Goal: Check status

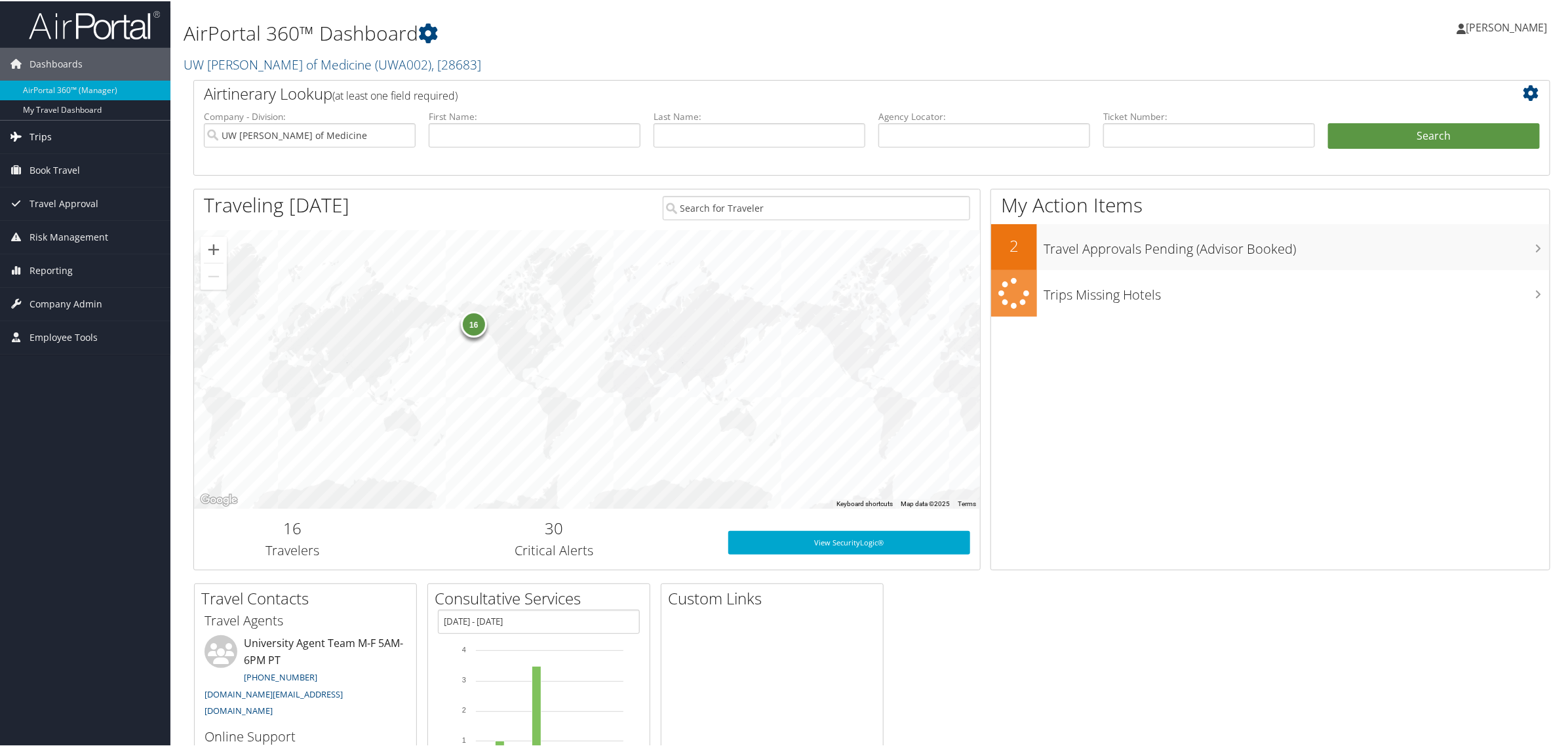
click at [39, 139] on span "Trips" at bounding box center [40, 135] width 22 height 33
click at [64, 162] on link "Airtinerary® Lookup" at bounding box center [85, 162] width 170 height 20
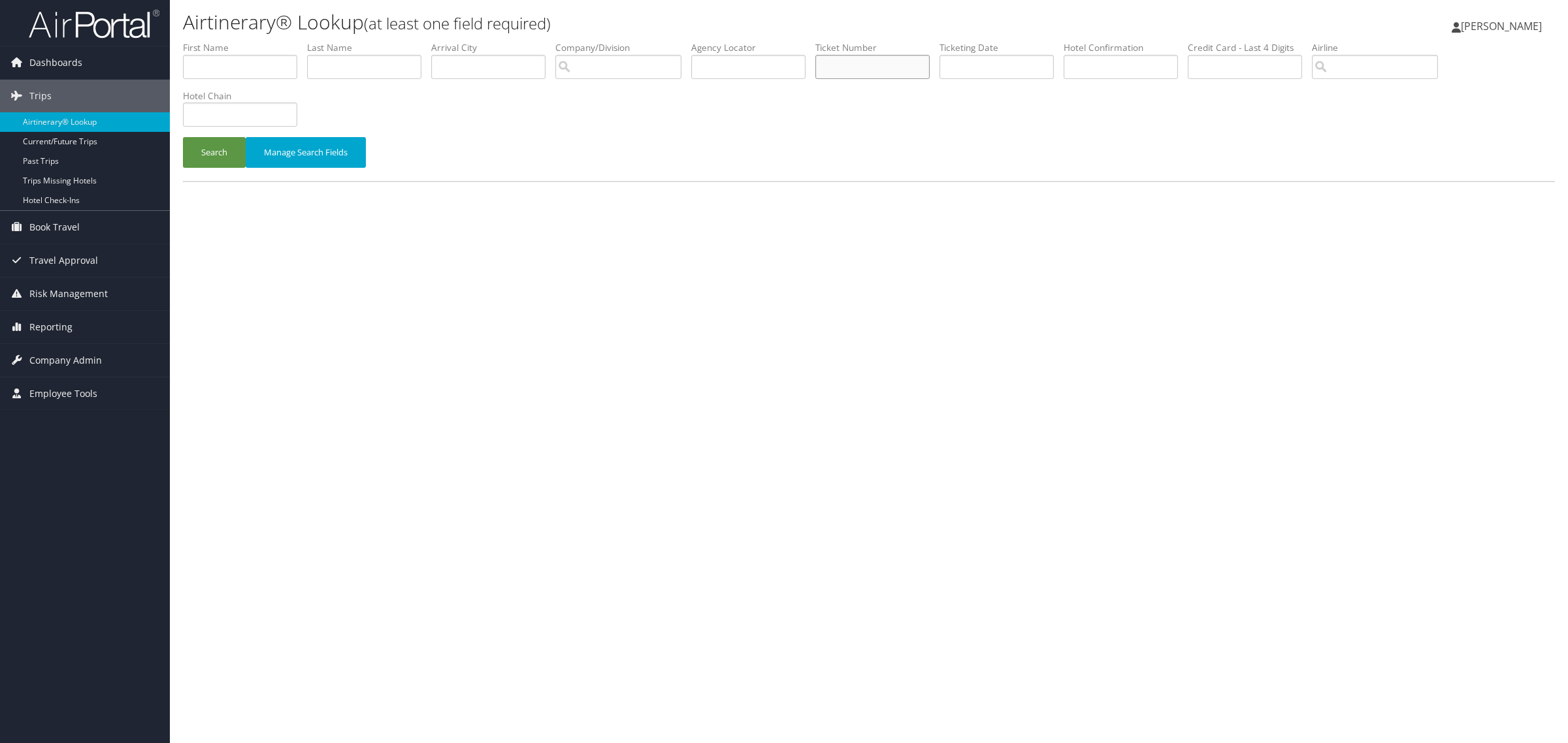
click at [911, 69] on input "text" at bounding box center [872, 66] width 114 height 24
paste input "0277311459124"
click at [183, 137] on button "Search" at bounding box center [214, 152] width 63 height 31
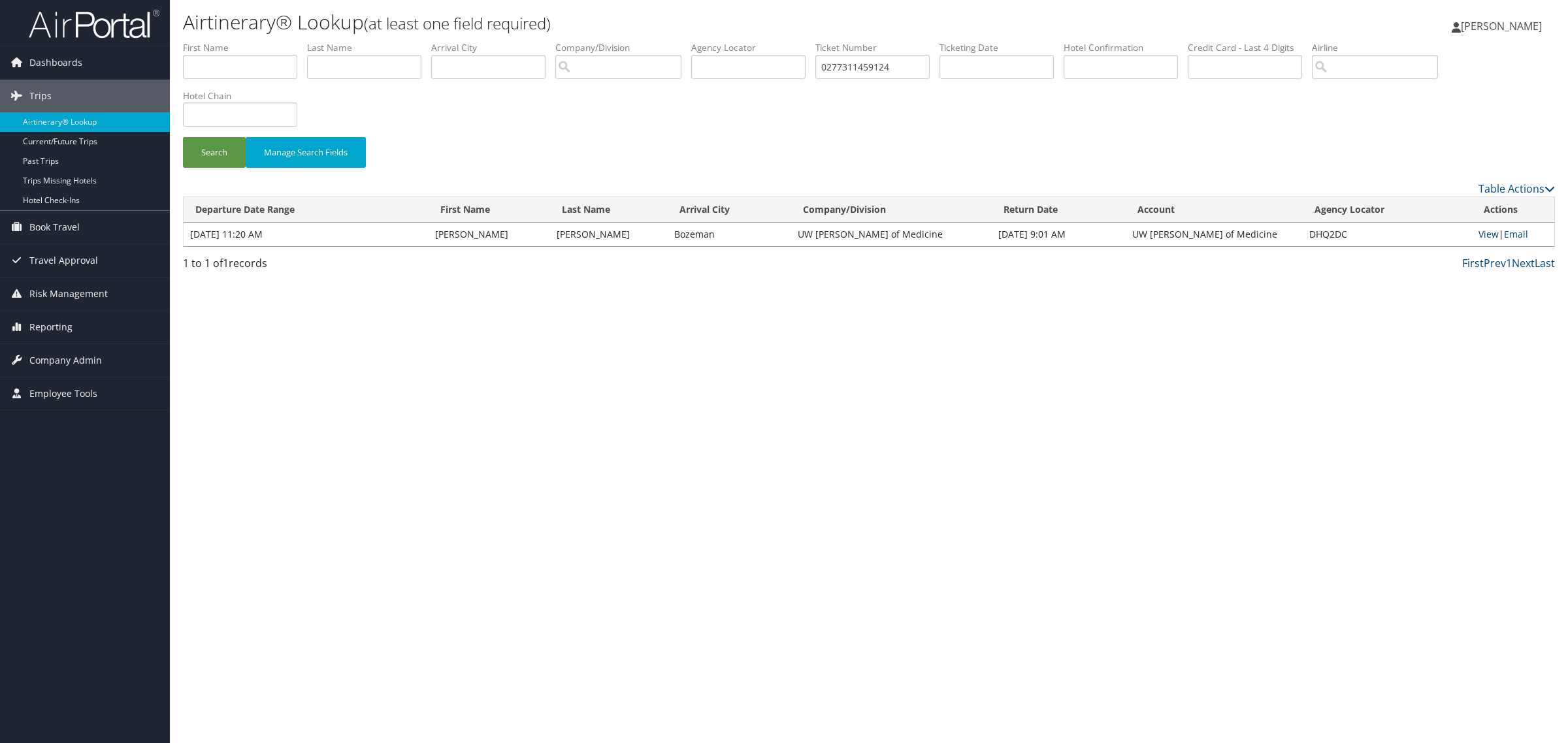
click at [1479, 234] on link "View" at bounding box center [1488, 234] width 20 height 12
click at [913, 67] on input "0277311459124" at bounding box center [872, 66] width 114 height 24
drag, startPoint x: 913, startPoint y: 67, endPoint x: 791, endPoint y: 69, distance: 122.0
click at [791, 42] on ul "First Name Last Name Departure City Arrival City Company/Division Airport/City …" at bounding box center [869, 42] width 1372 height 0
paste input "Ticket Number 0277311384336"
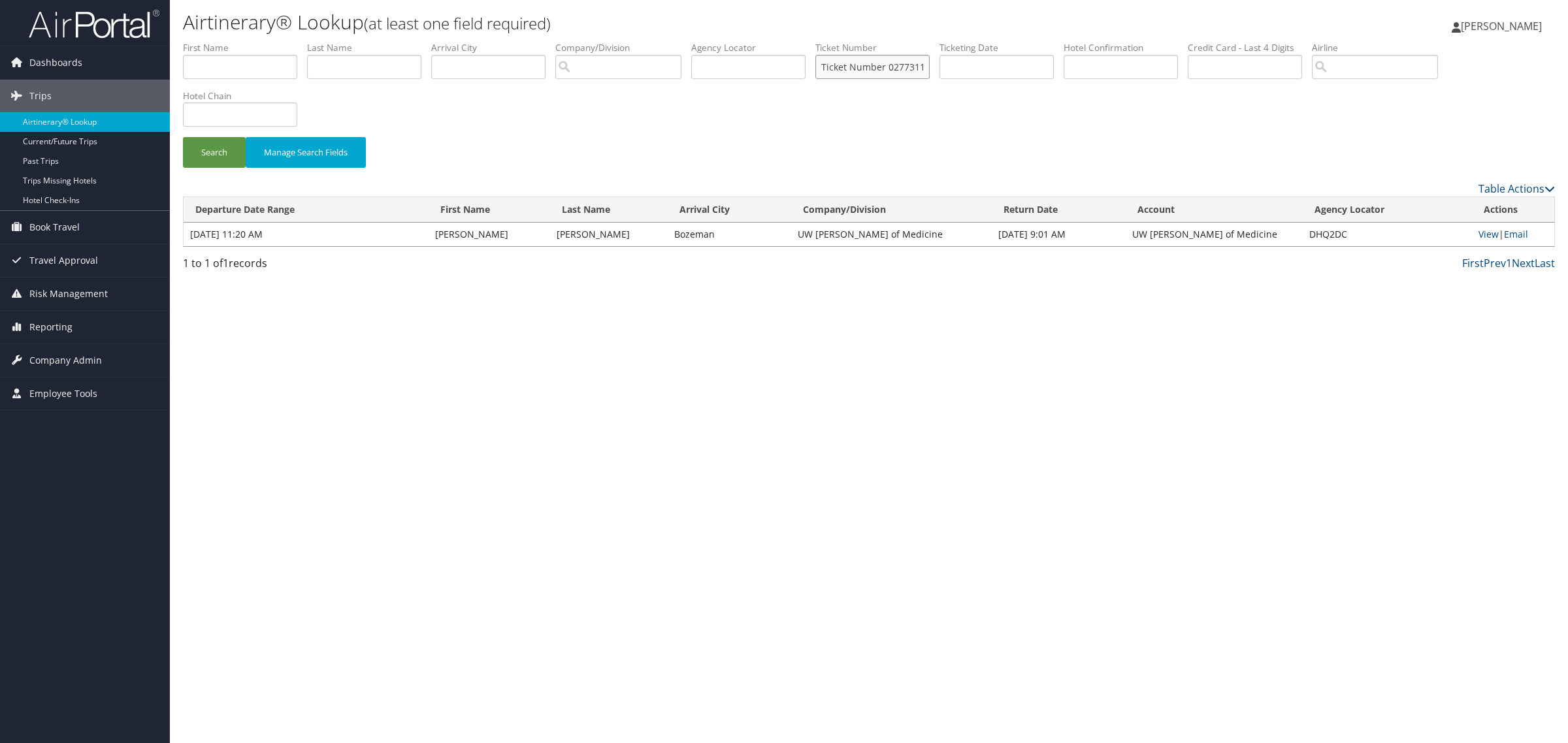
scroll to position [0, 27]
click at [880, 69] on input "Ticket Number 0277311384336" at bounding box center [872, 66] width 114 height 24
type input "0277311384336"
click at [183, 137] on button "Search" at bounding box center [214, 152] width 63 height 31
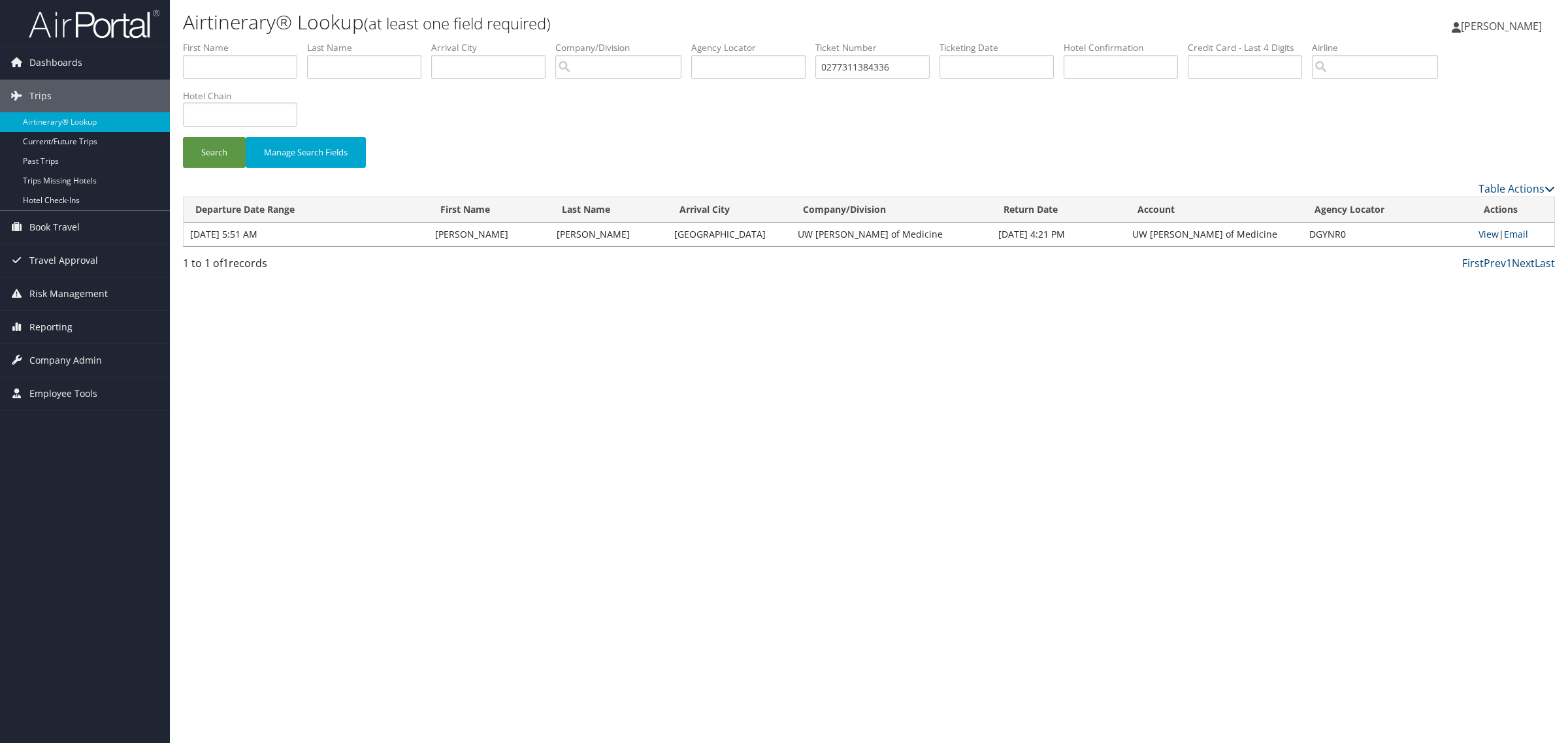
click at [1487, 236] on link "View" at bounding box center [1488, 234] width 20 height 12
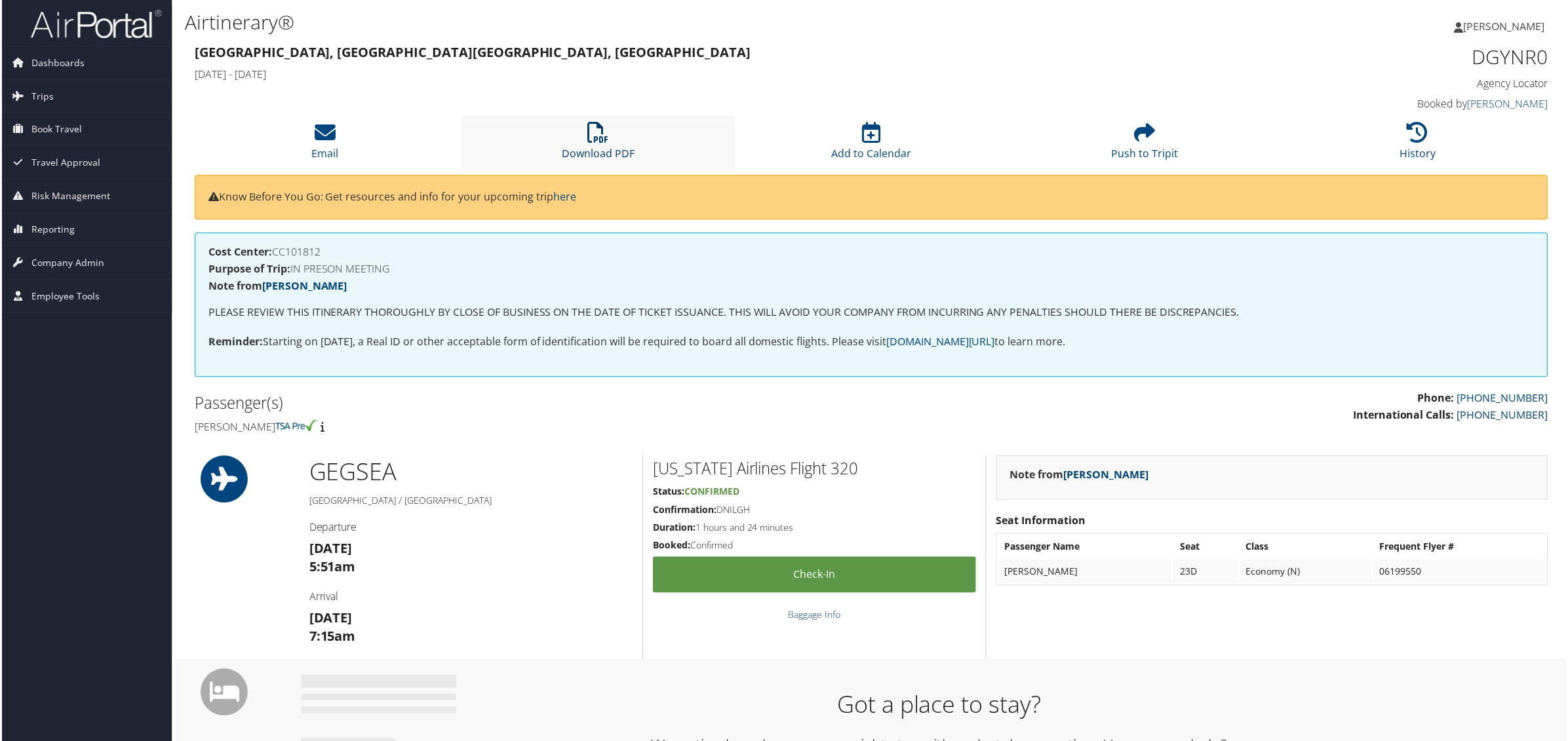
click at [595, 135] on icon at bounding box center [598, 133] width 21 height 21
click at [597, 138] on icon at bounding box center [598, 133] width 21 height 21
